Goal: Information Seeking & Learning: Learn about a topic

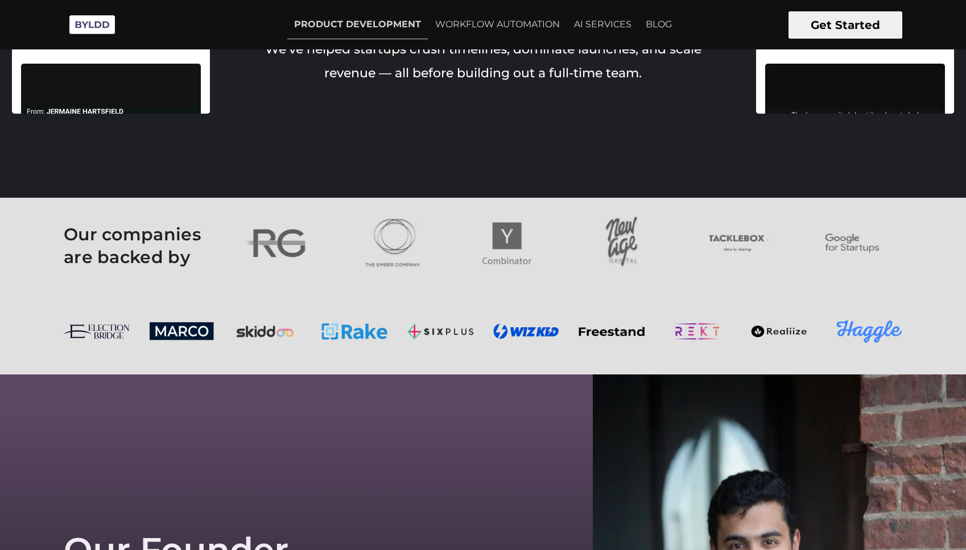
scroll to position [3141, 0]
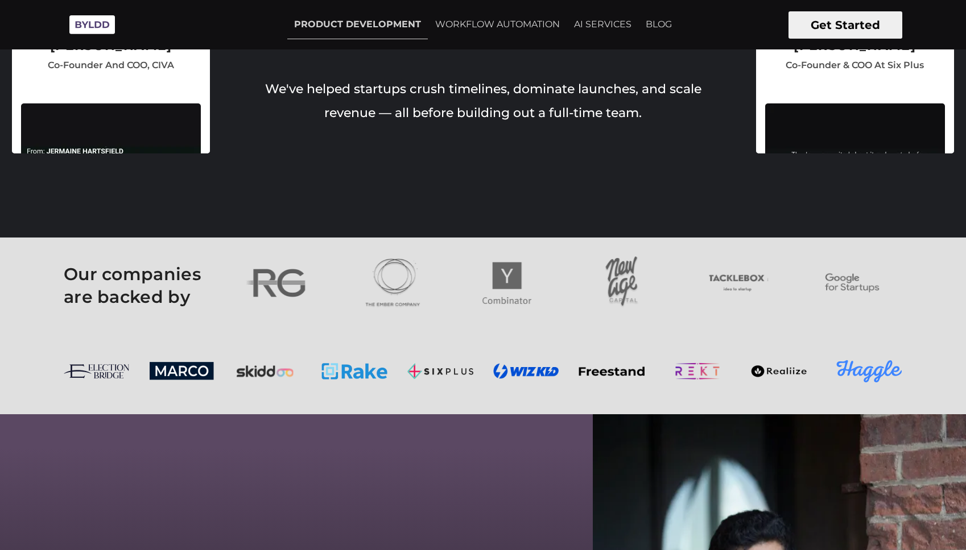
click at [110, 30] on img at bounding box center [92, 24] width 57 height 31
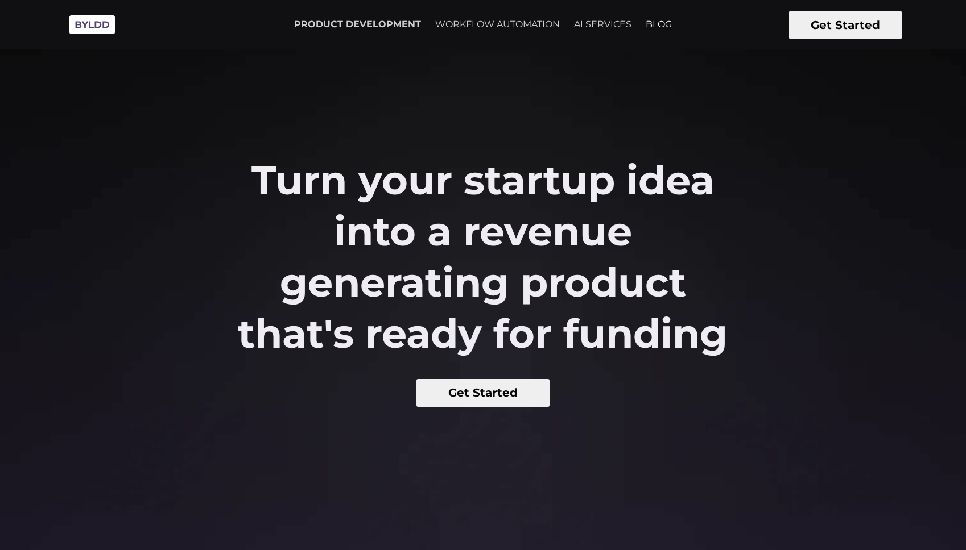
click at [651, 20] on link "BLOG" at bounding box center [659, 24] width 40 height 28
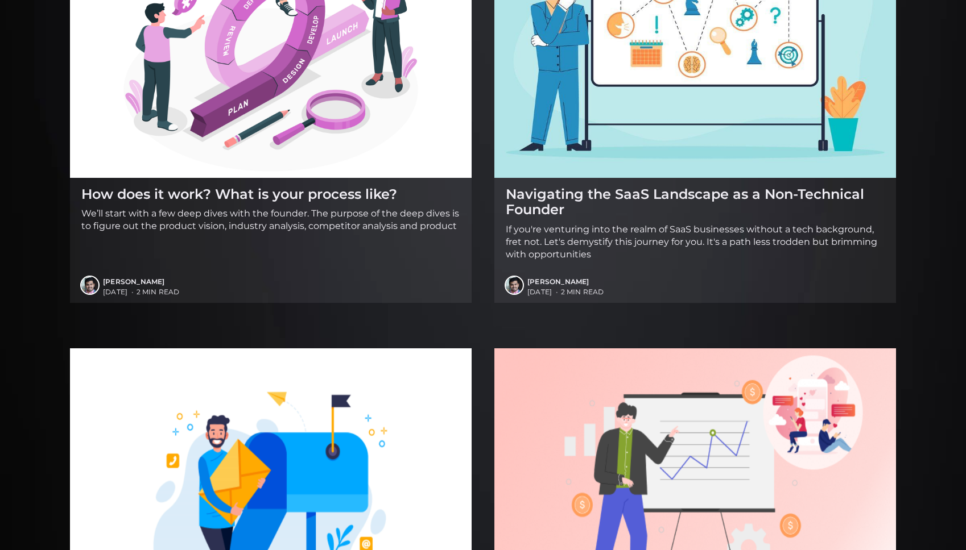
scroll to position [1935, 0]
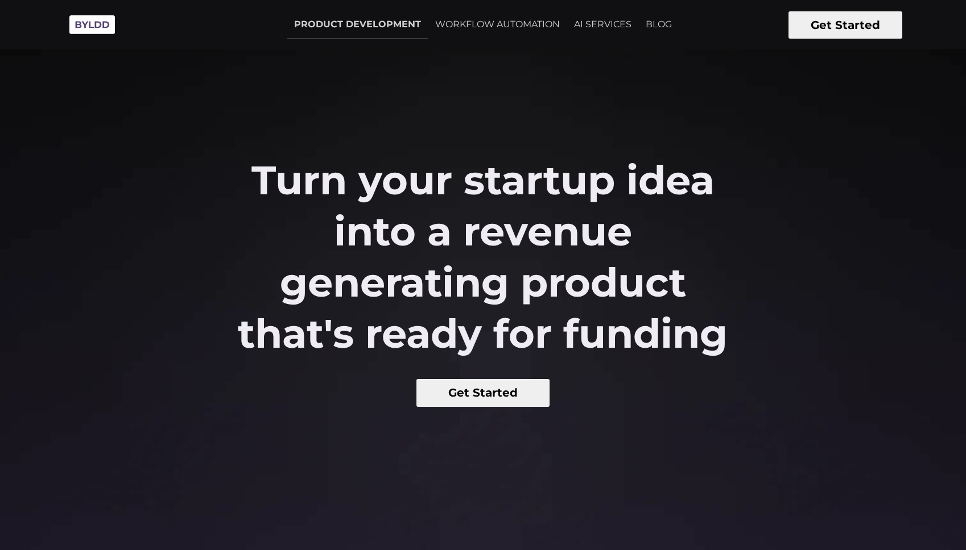
click at [820, 35] on button "Get Started" at bounding box center [845, 24] width 114 height 27
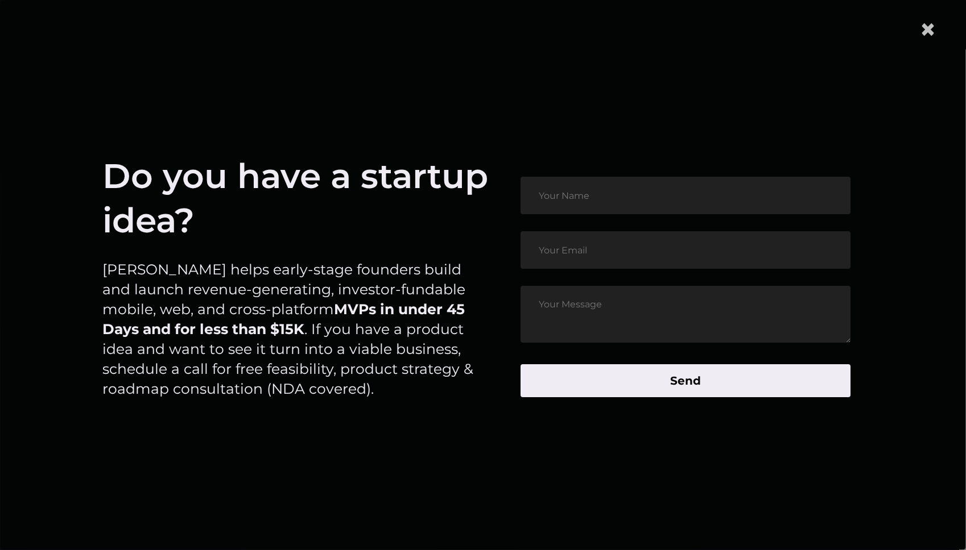
click at [935, 37] on span "×" at bounding box center [927, 29] width 17 height 35
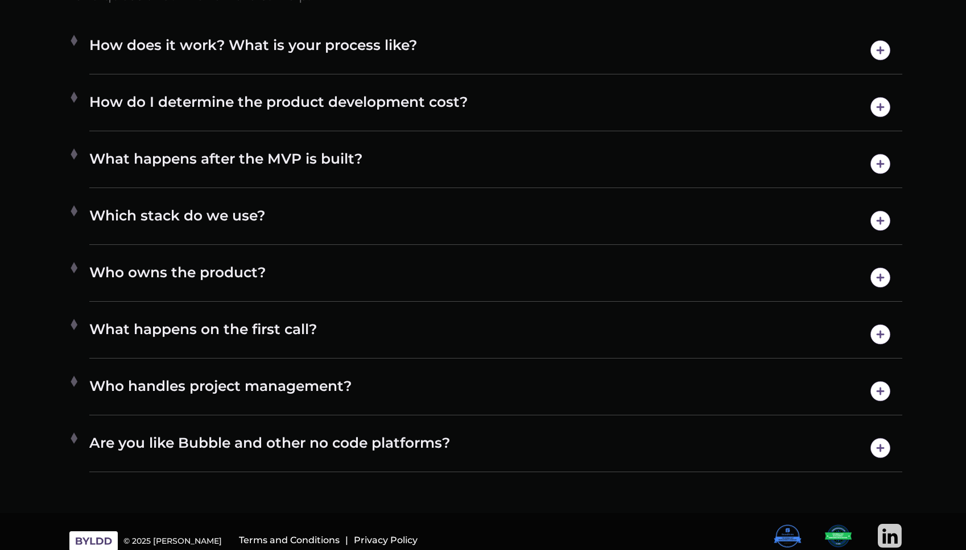
scroll to position [6510, 0]
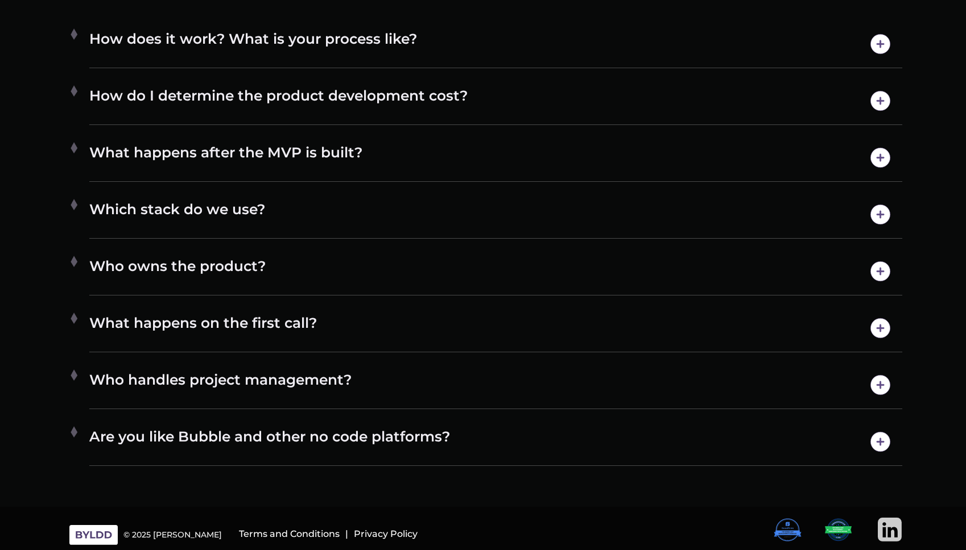
click at [889, 537] on img at bounding box center [889, 530] width 24 height 24
